Goal: Find specific page/section: Find specific page/section

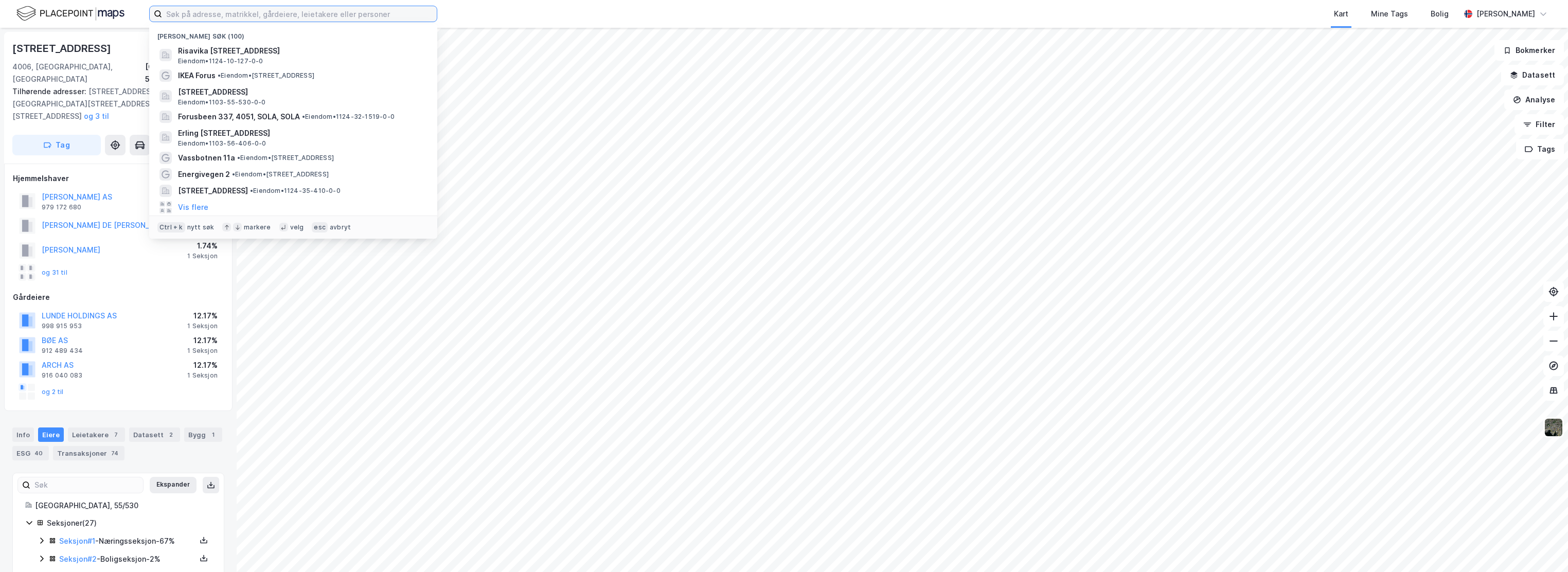
click at [197, 18] on input at bounding box center [300, 14] width 275 height 16
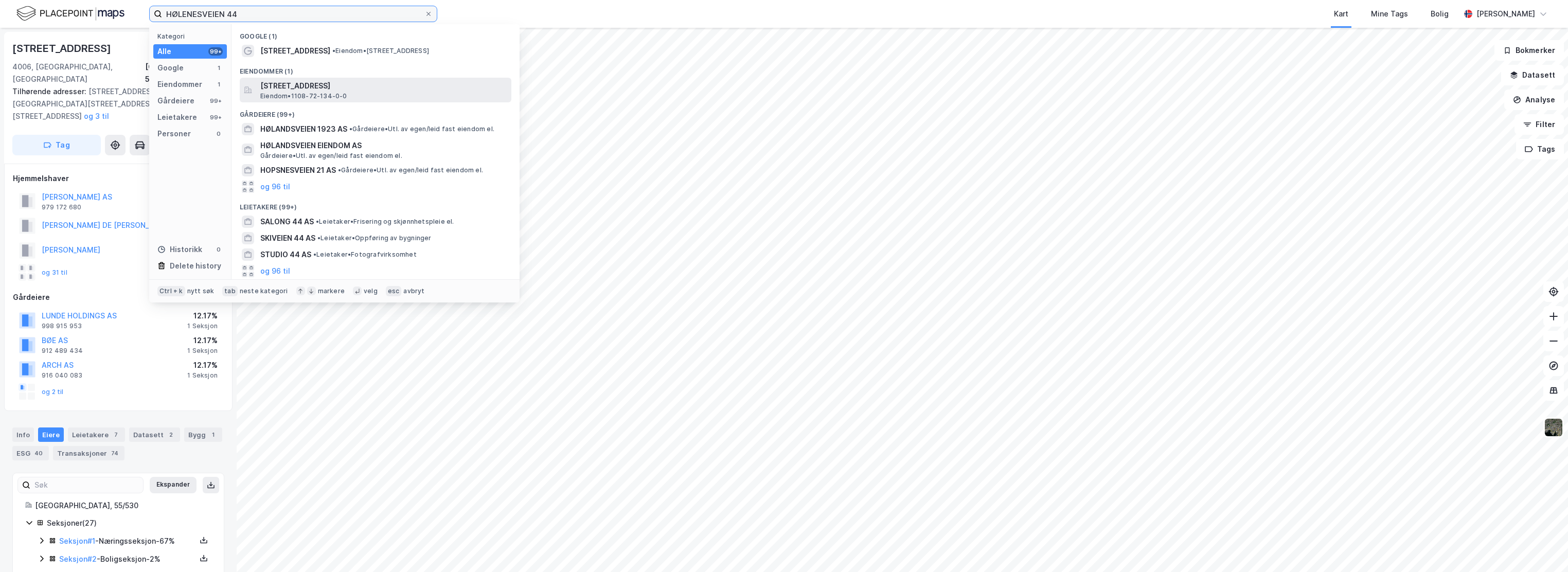
type input "HØLENESVEIEN 44"
click at [305, 87] on span "Hølenesveien 44, 4308, SANDNES, SANDNES" at bounding box center [383, 85] width 247 height 12
